Goal: Register for event/course

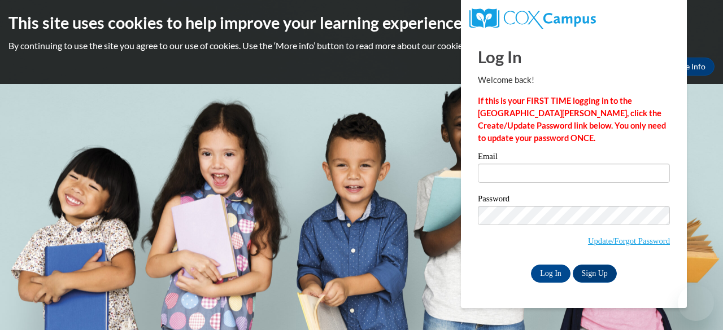
type input "duncanhlouis@gmail.com"
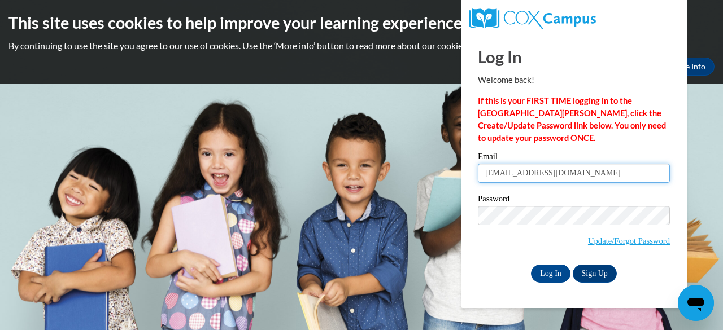
click at [500, 178] on input "duncanhlouis@gmail.com" at bounding box center [574, 173] width 192 height 19
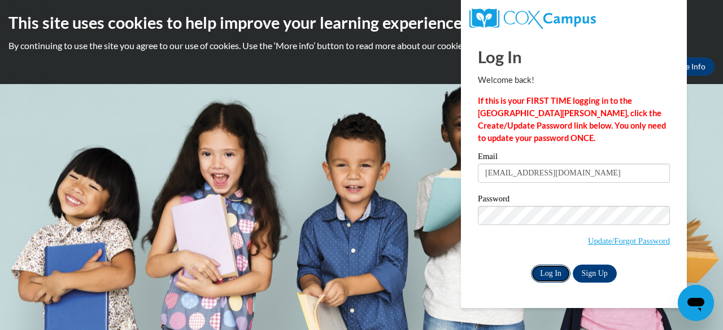
click at [548, 275] on input "Log In" at bounding box center [551, 274] width 40 height 18
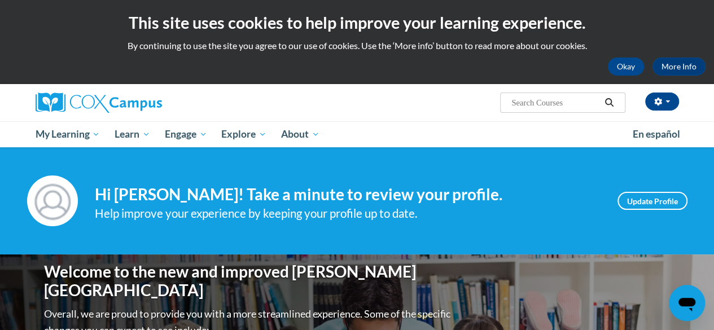
click at [541, 97] on input "Search..." at bounding box center [555, 103] width 90 height 14
type input "oral language"
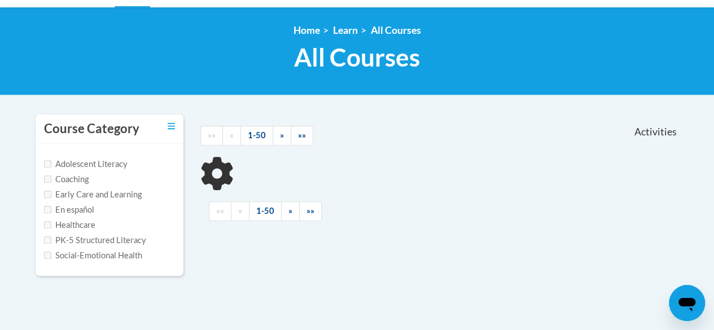
scroll to position [145, 0]
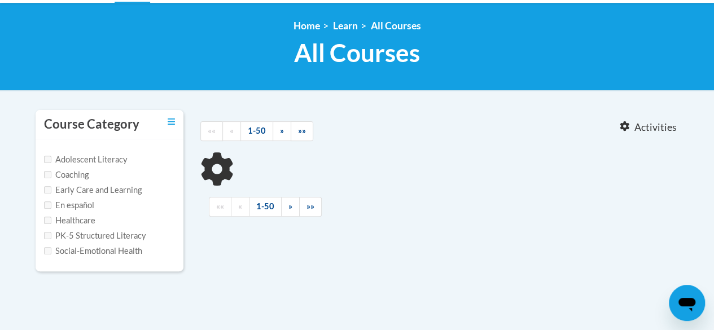
type input "oral language"
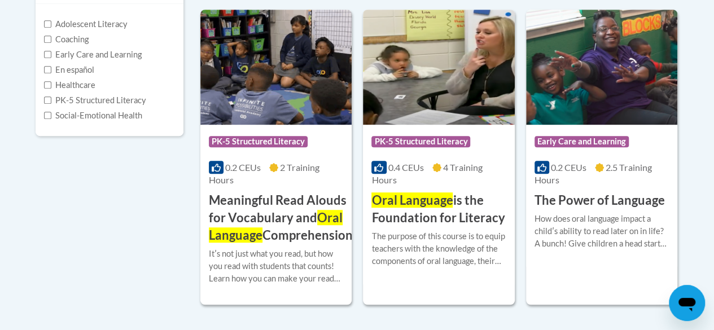
scroll to position [284, 0]
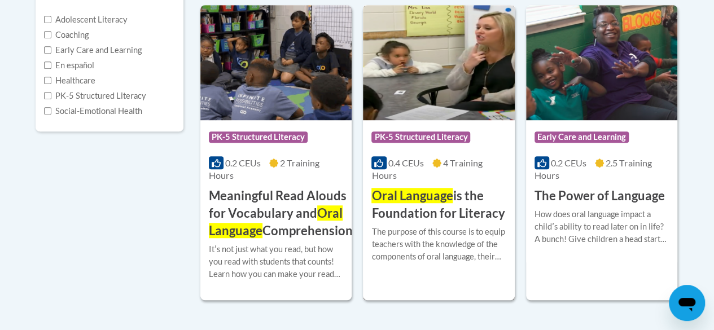
click at [470, 216] on h3 "Oral Language is the Foundation for Literacy" at bounding box center [438, 204] width 134 height 35
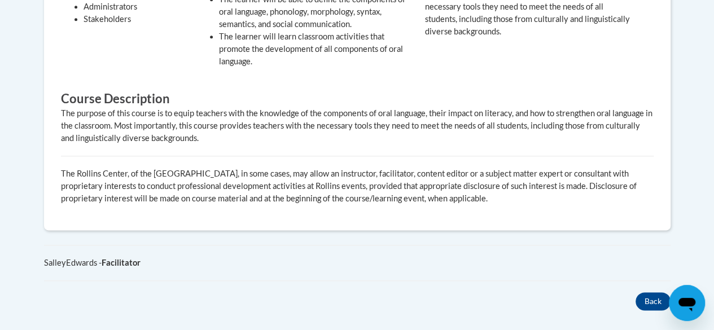
scroll to position [607, 0]
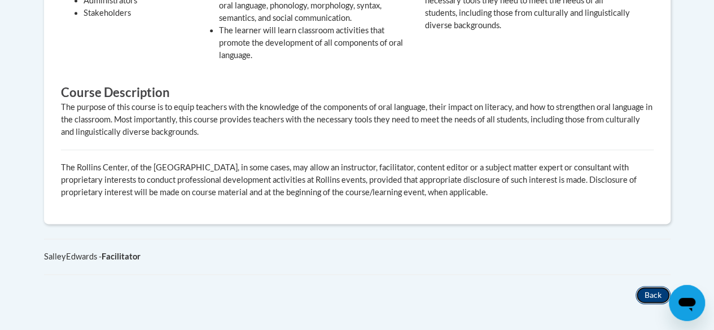
click at [643, 296] on button "Back" at bounding box center [653, 295] width 35 height 18
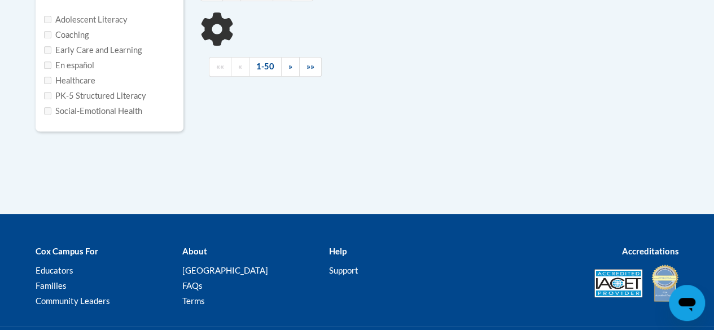
type input "oral language"
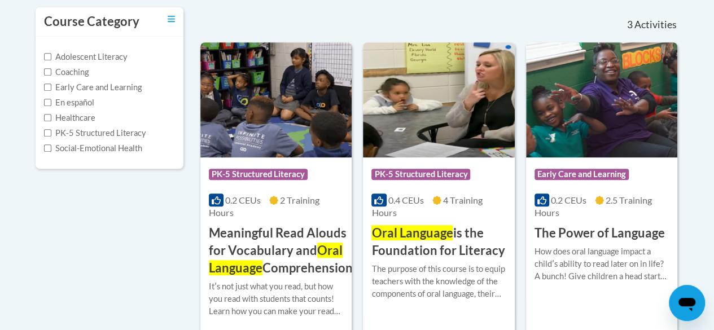
scroll to position [234, 0]
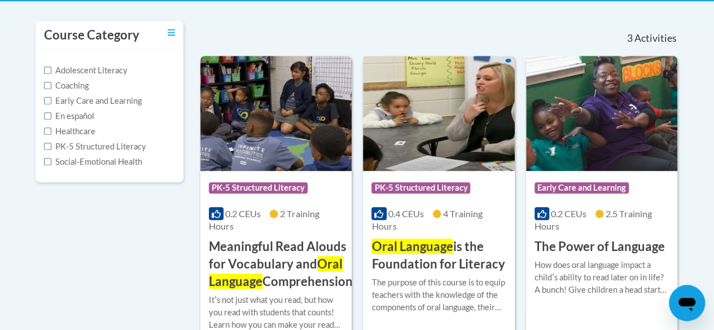
click at [457, 128] on img at bounding box center [438, 113] width 151 height 115
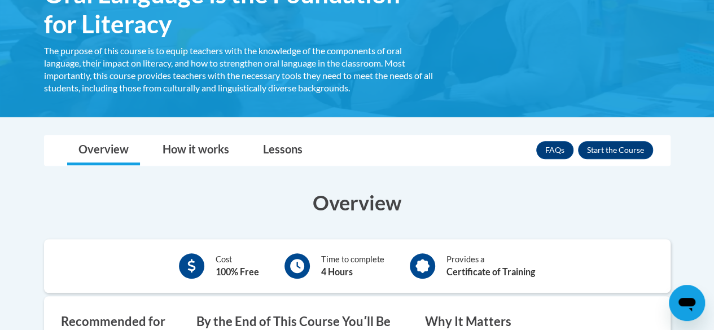
scroll to position [222, 0]
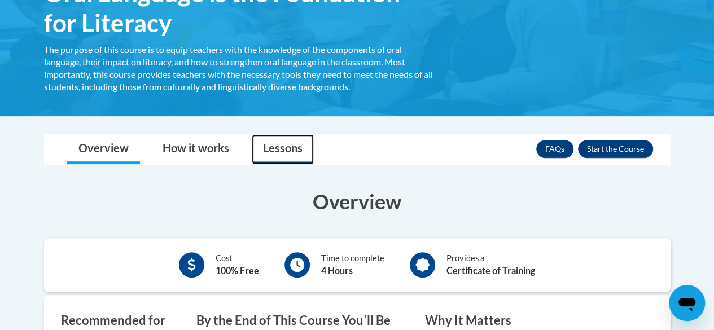
click at [296, 147] on link "Lessons" at bounding box center [283, 149] width 62 height 30
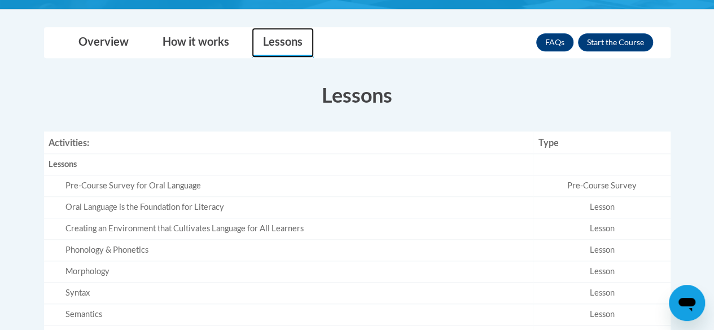
scroll to position [329, 0]
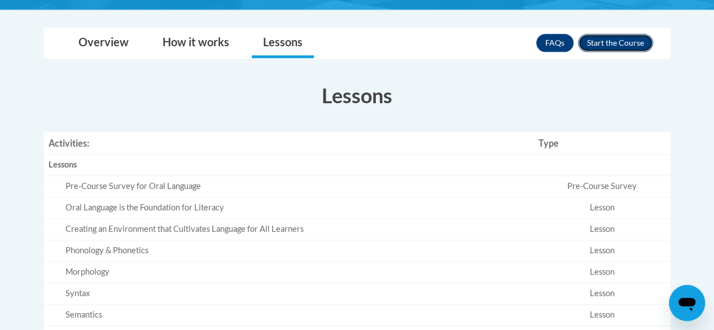
click at [605, 49] on button "Enroll" at bounding box center [615, 43] width 75 height 18
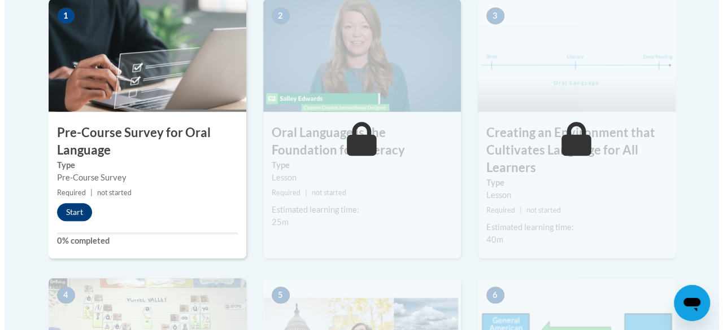
scroll to position [407, 0]
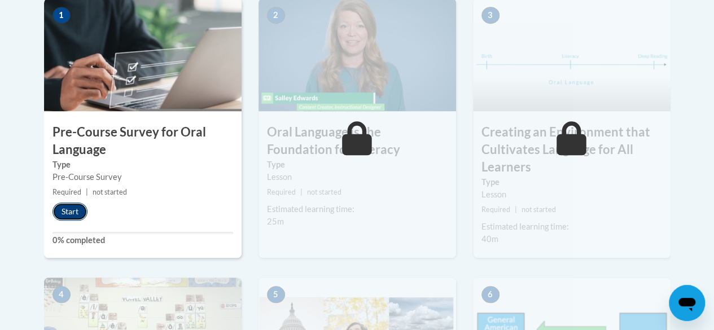
click at [68, 213] on button "Start" at bounding box center [69, 212] width 35 height 18
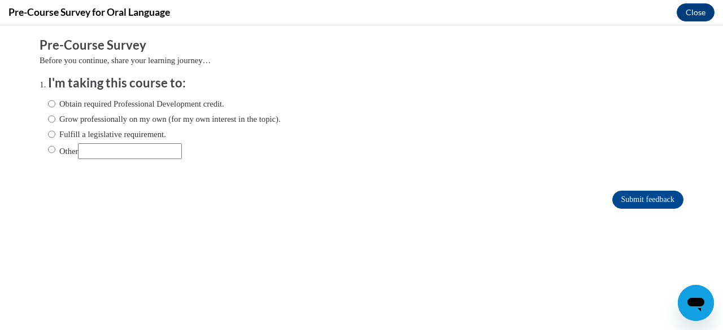
scroll to position [0, 0]
click at [138, 107] on label "Obtain required Professional Development credit." at bounding box center [136, 104] width 176 height 12
click at [55, 107] on input "Obtain required Professional Development credit." at bounding box center [51, 104] width 7 height 12
radio input "true"
click at [628, 199] on input "Submit feedback" at bounding box center [647, 200] width 71 height 18
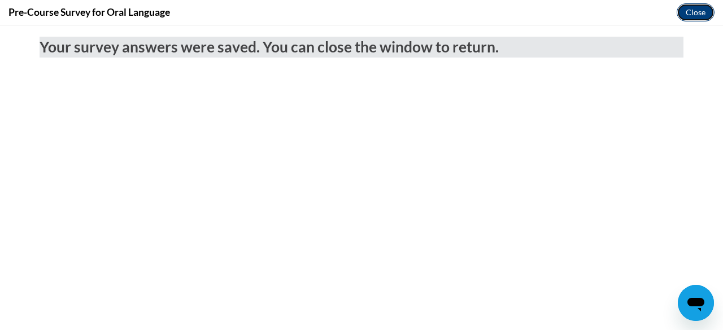
click at [699, 19] on button "Close" at bounding box center [695, 12] width 38 height 18
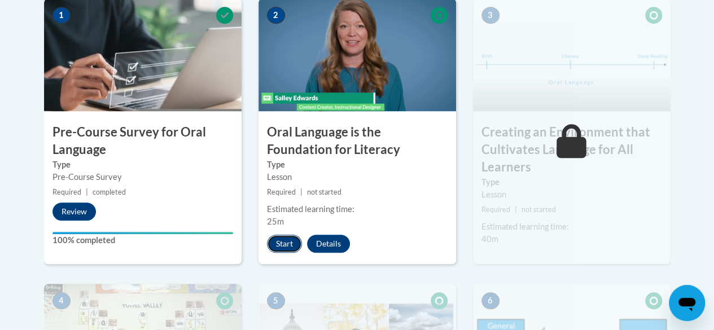
click at [285, 241] on button "Start" at bounding box center [284, 244] width 35 height 18
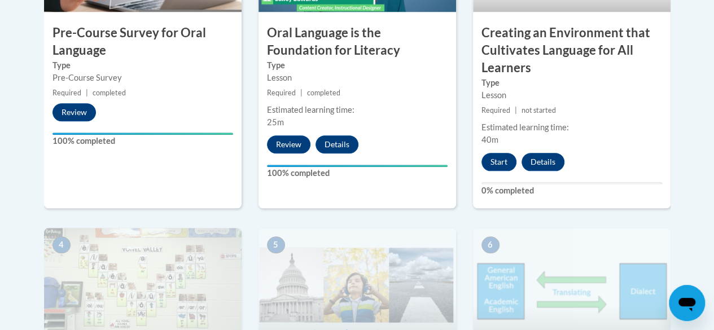
scroll to position [508, 0]
